Goal: Transaction & Acquisition: Book appointment/travel/reservation

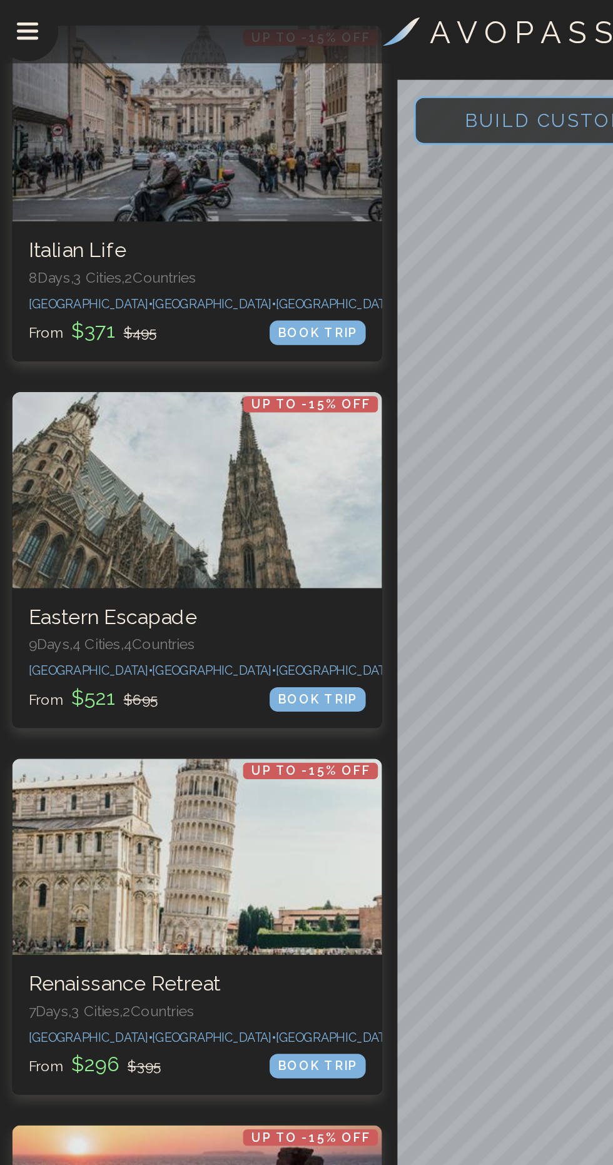
scroll to position [3174, 0]
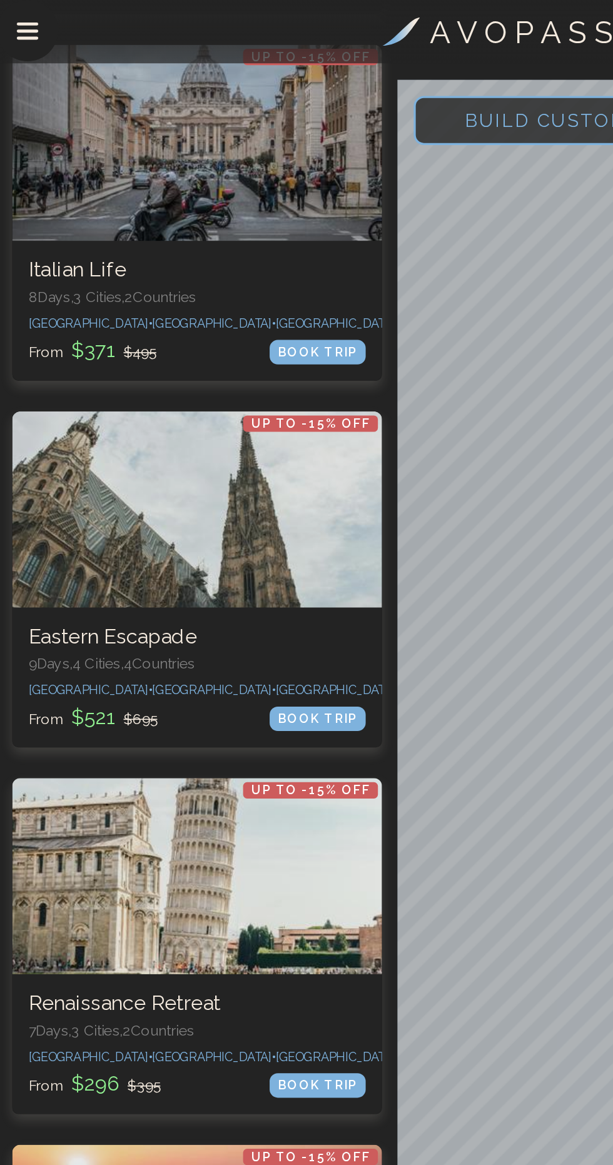
click at [171, 382] on h3 "Eastern Escapade" at bounding box center [122, 390] width 206 height 16
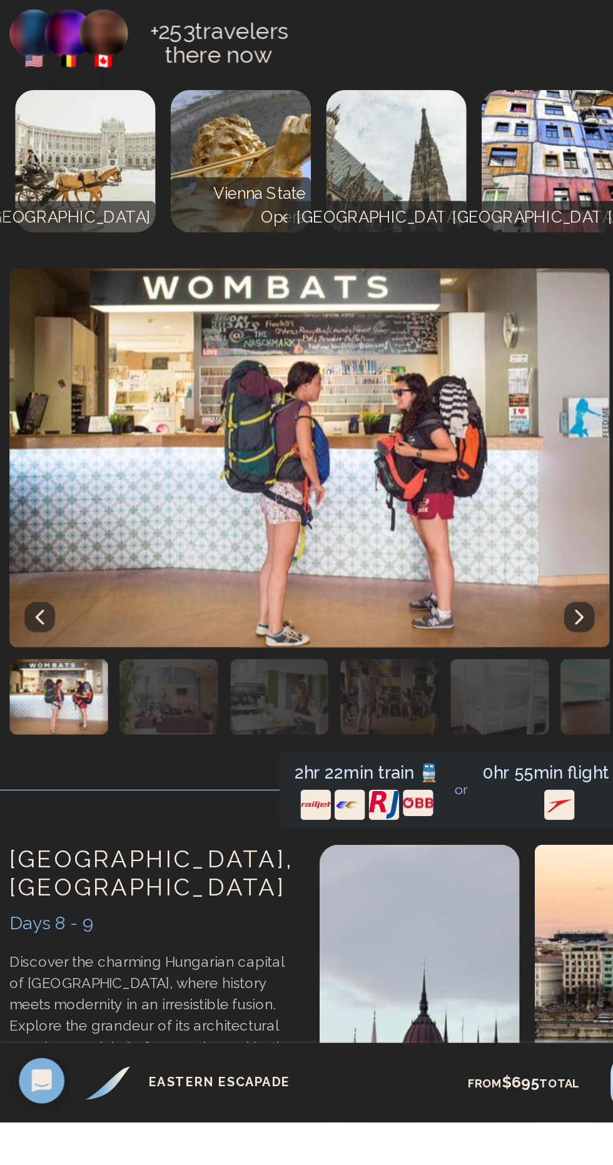
scroll to position [2134, 0]
